Goal: Information Seeking & Learning: Learn about a topic

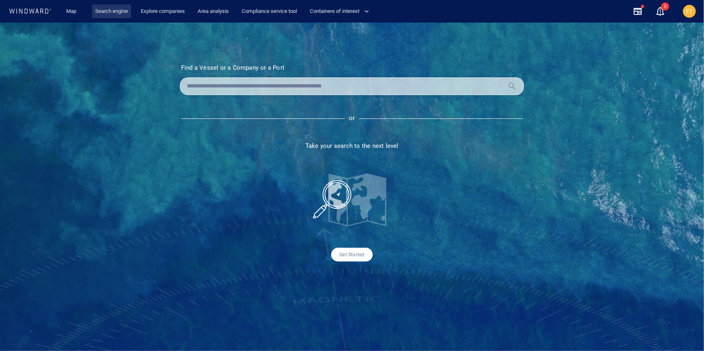
click at [114, 10] on link "Search engine" at bounding box center [111, 11] width 39 height 14
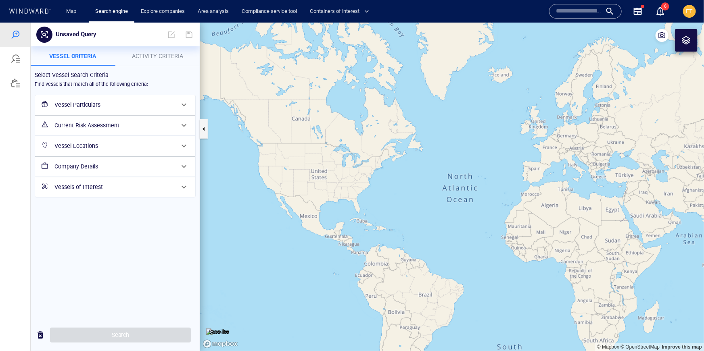
click at [125, 109] on h6 "Vessel Particulars" at bounding box center [114, 105] width 120 height 10
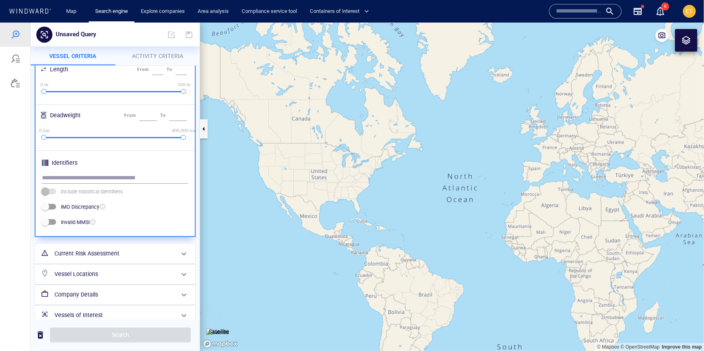
scroll to position [228, 0]
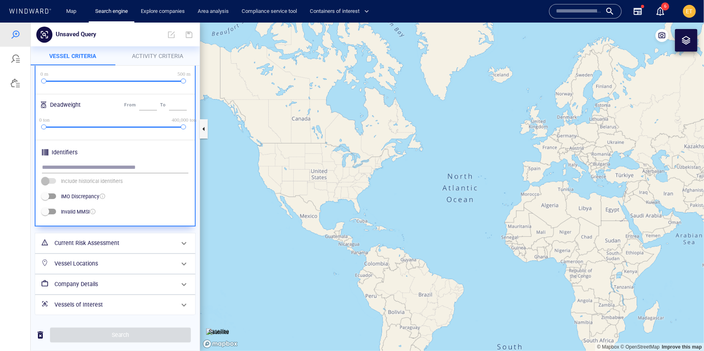
click at [153, 266] on h6 "Vessel Locations" at bounding box center [114, 264] width 120 height 10
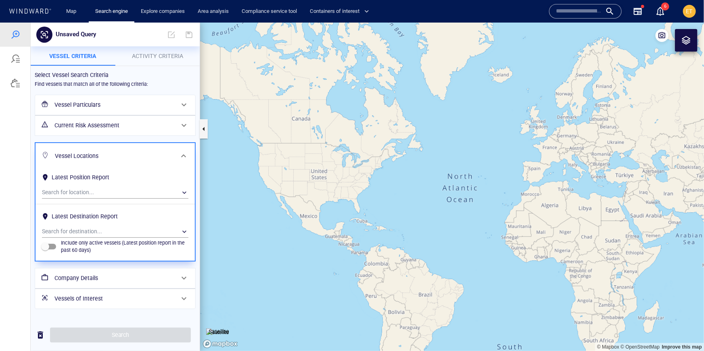
scroll to position [0, 0]
click at [183, 282] on span at bounding box center [184, 278] width 10 height 10
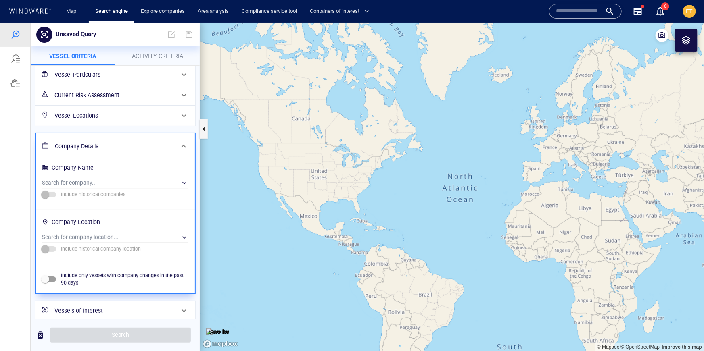
scroll to position [36, 0]
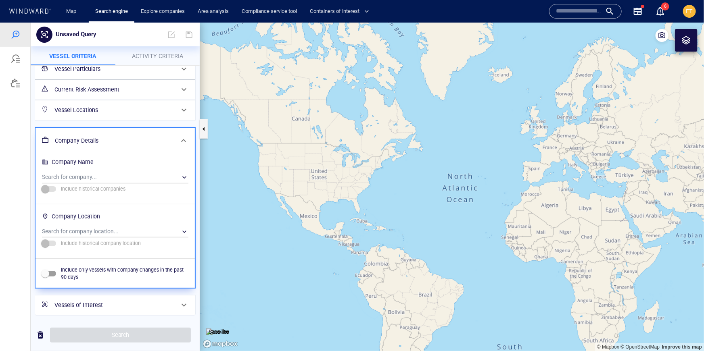
click at [183, 307] on span at bounding box center [184, 305] width 10 height 10
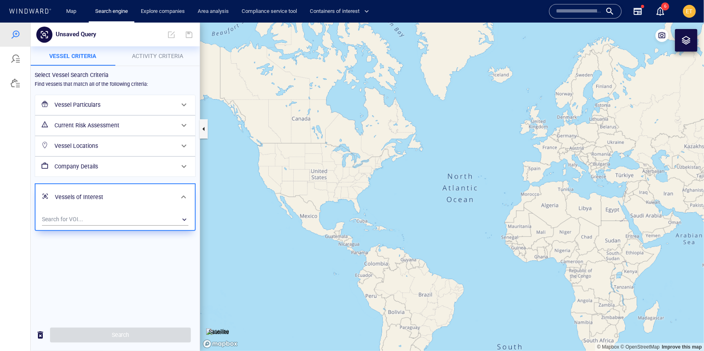
scroll to position [0, 0]
click at [145, 55] on span "Activity Criteria" at bounding box center [157, 55] width 51 height 6
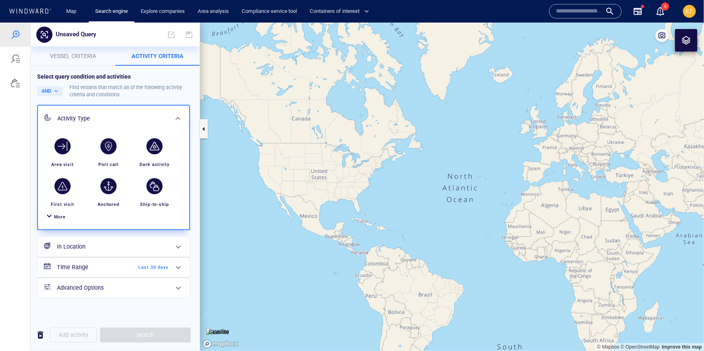
click at [58, 219] on span "More" at bounding box center [60, 216] width 12 height 5
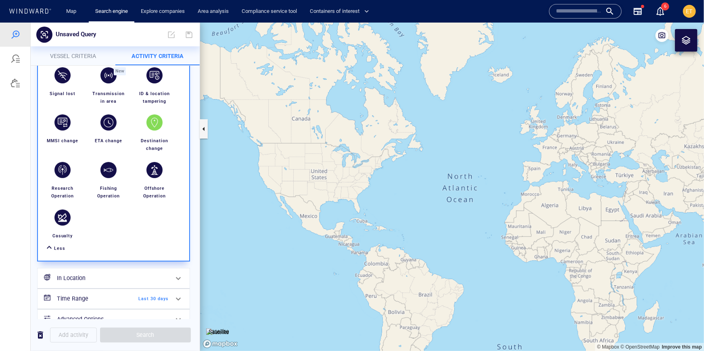
scroll to position [214, 0]
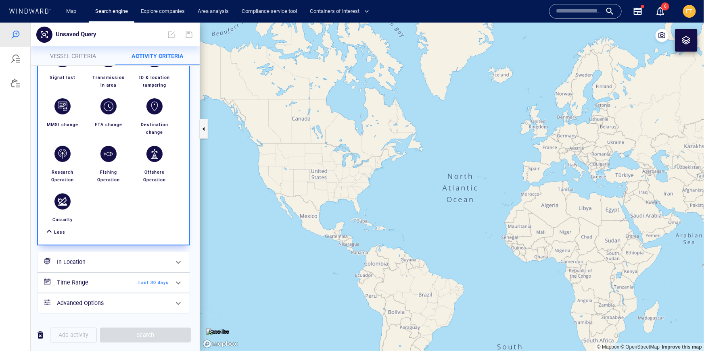
click at [160, 259] on h6 "In Location" at bounding box center [113, 262] width 112 height 10
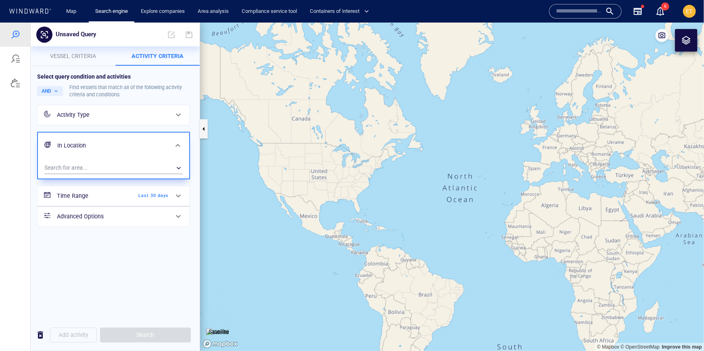
scroll to position [0, 0]
click at [175, 194] on span at bounding box center [178, 196] width 10 height 10
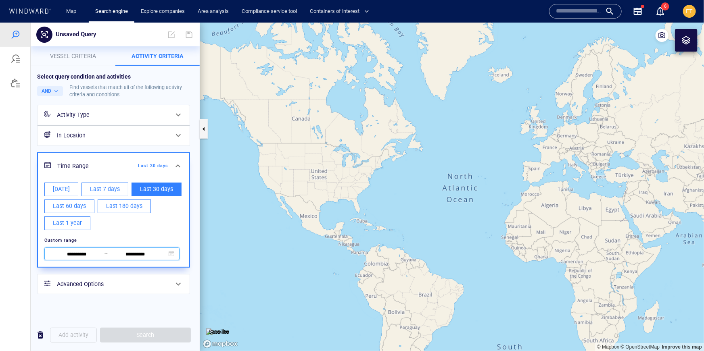
click at [174, 251] on span "**********" at bounding box center [111, 253] width 135 height 13
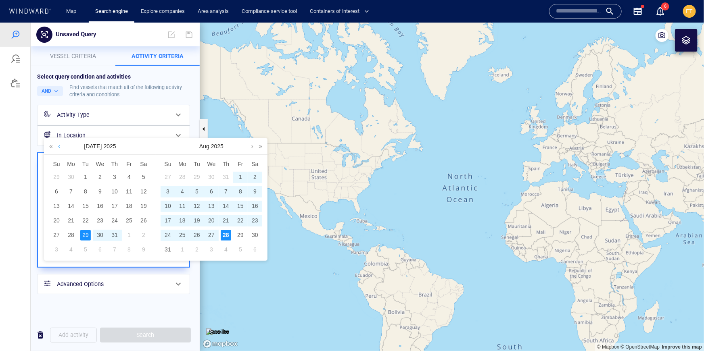
click at [61, 148] on link at bounding box center [59, 146] width 6 height 16
click at [52, 146] on link at bounding box center [51, 146] width 8 height 16
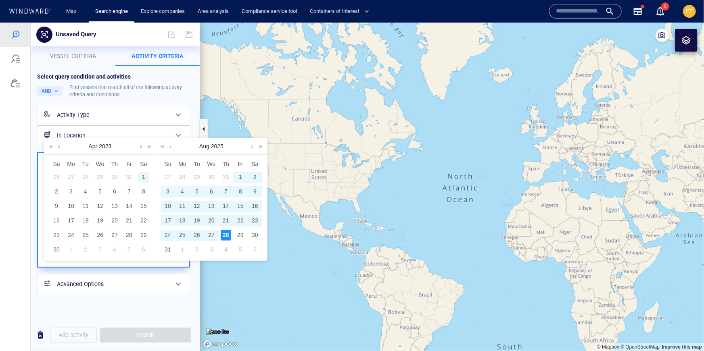
click at [143, 176] on div "1" at bounding box center [143, 177] width 10 height 10
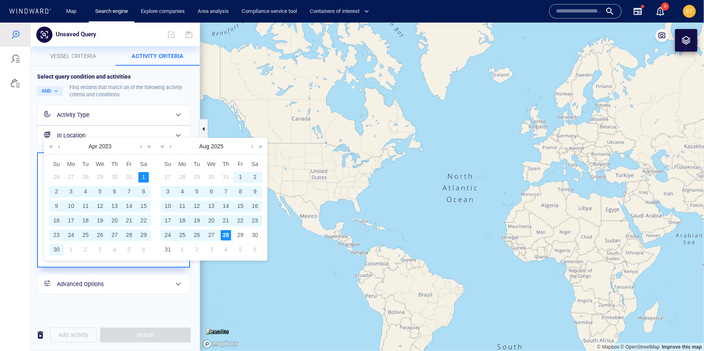
click at [226, 237] on div "28" at bounding box center [226, 235] width 10 height 10
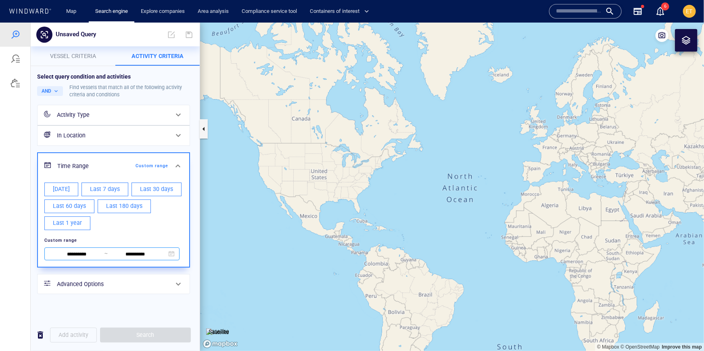
click at [83, 250] on input "**********" at bounding box center [76, 254] width 55 height 9
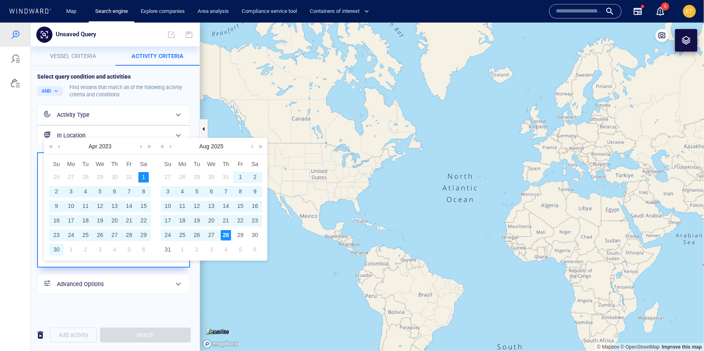
click at [61, 147] on link at bounding box center [59, 146] width 6 height 16
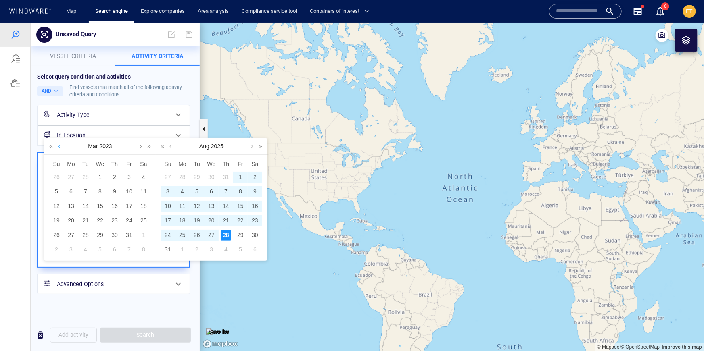
click at [61, 147] on link at bounding box center [59, 146] width 6 height 16
click at [50, 145] on link at bounding box center [51, 146] width 8 height 16
click at [72, 176] on div "1" at bounding box center [71, 177] width 10 height 10
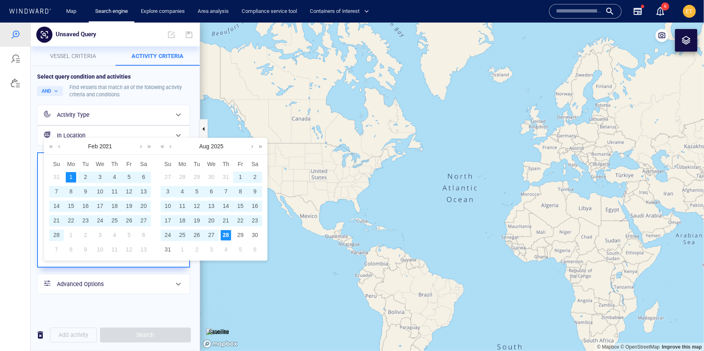
click at [224, 236] on div "28" at bounding box center [226, 235] width 10 height 10
type input "**********"
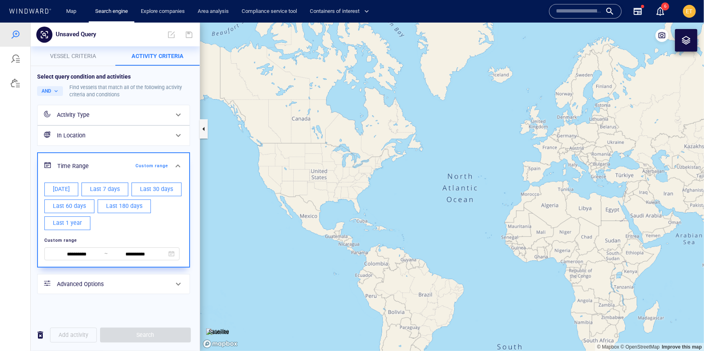
click at [177, 287] on span at bounding box center [178, 284] width 10 height 10
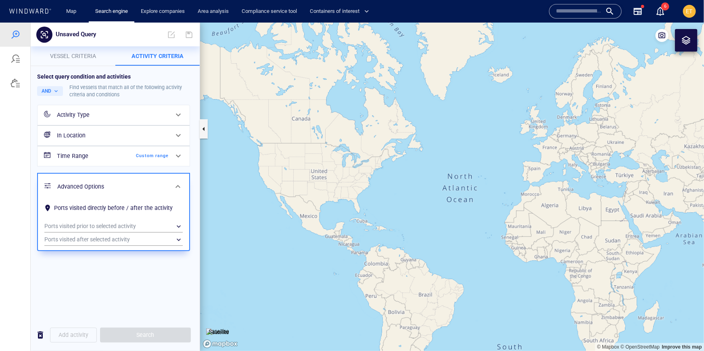
click at [682, 40] on div at bounding box center [686, 40] width 10 height 10
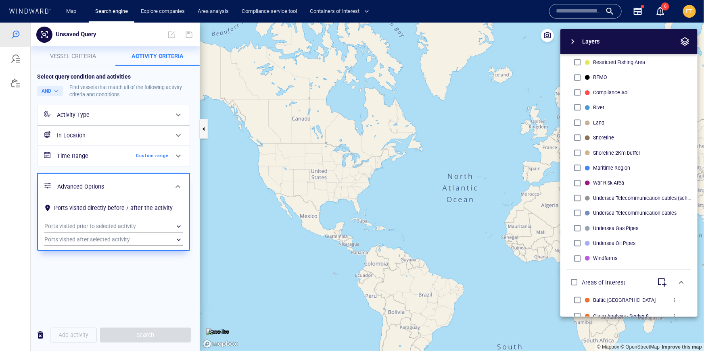
scroll to position [204, 0]
